Goal: Task Accomplishment & Management: Use online tool/utility

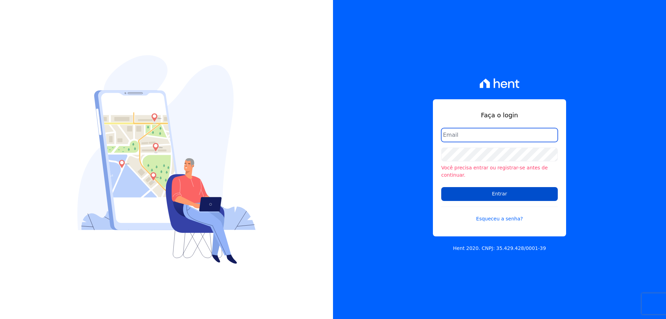
type input "[EMAIL_ADDRESS][DOMAIN_NAME]"
click at [499, 191] on input "Entrar" at bounding box center [499, 194] width 117 height 14
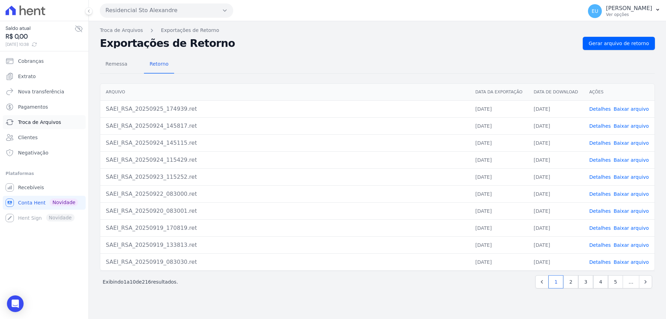
click at [38, 120] on span "Troca de Arquivos" at bounding box center [39, 122] width 43 height 7
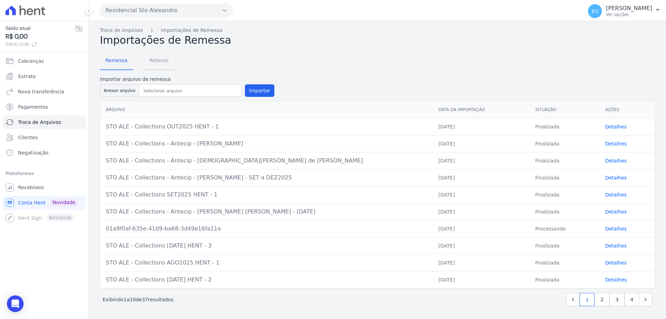
click at [153, 59] on span "Retorno" at bounding box center [158, 60] width 27 height 14
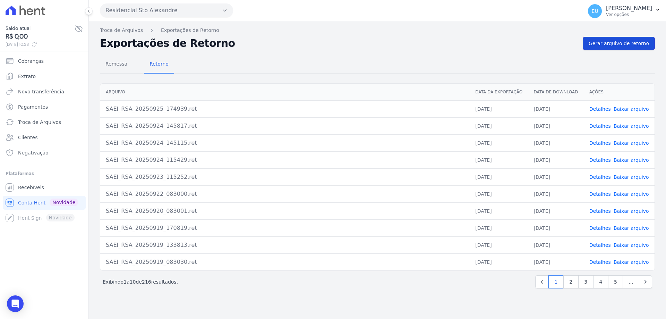
click at [618, 43] on span "Gerar arquivo de retorno" at bounding box center [619, 43] width 60 height 7
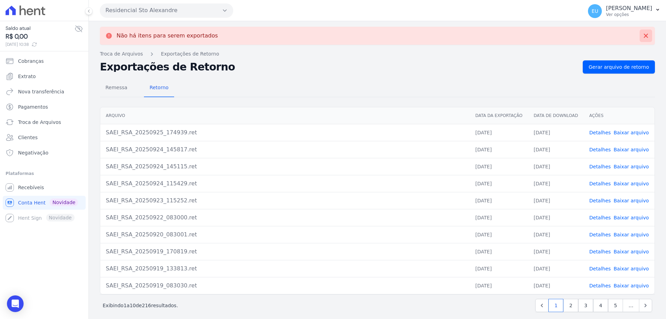
click at [644, 34] on icon at bounding box center [646, 36] width 4 height 4
